Goal: Check status: Check status

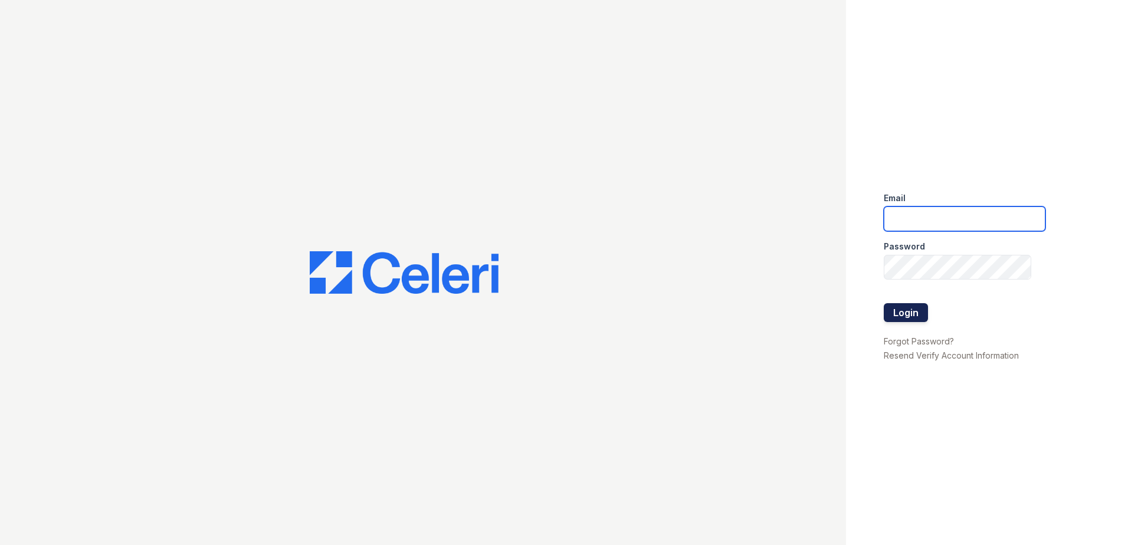
type input "[PERSON_NAME][EMAIL_ADDRESS][PERSON_NAME][DOMAIN_NAME]"
click at [910, 314] on button "Login" at bounding box center [906, 312] width 44 height 19
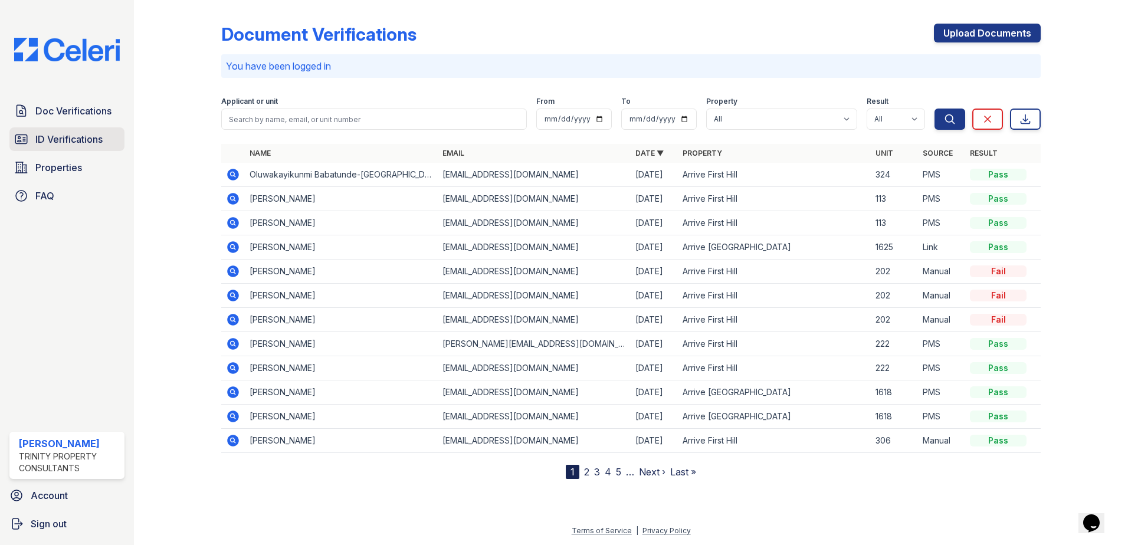
click at [91, 139] on span "ID Verifications" at bounding box center [68, 139] width 67 height 14
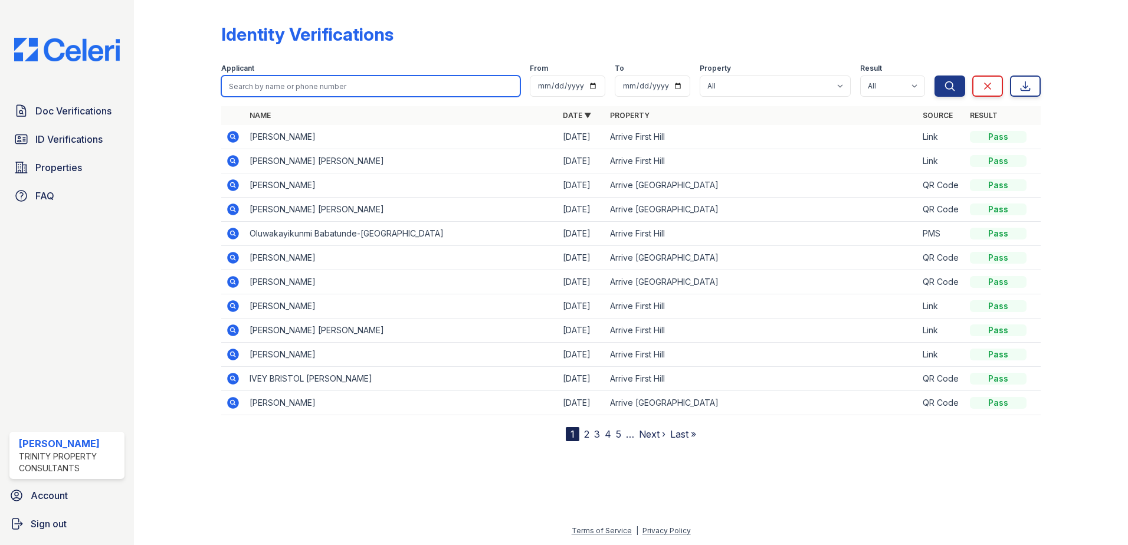
click at [297, 89] on input "search" at bounding box center [370, 86] width 299 height 21
type input "martin"
click at [934, 76] on button "Search" at bounding box center [949, 86] width 31 height 21
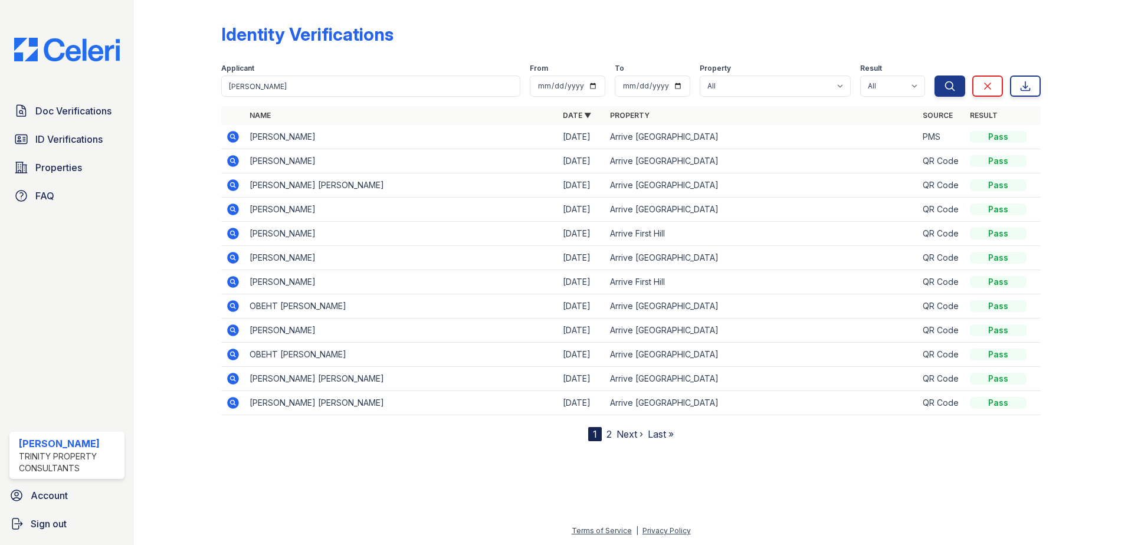
click at [232, 139] on icon at bounding box center [233, 137] width 12 height 12
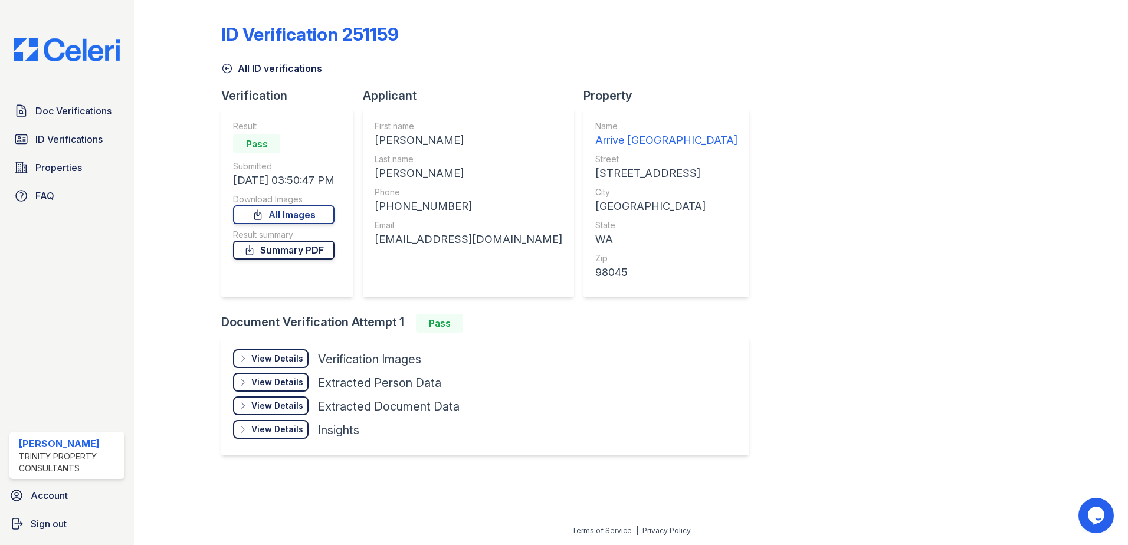
click at [286, 247] on link "Summary PDF" at bounding box center [283, 250] width 101 height 19
